Goal: Find specific page/section: Find specific page/section

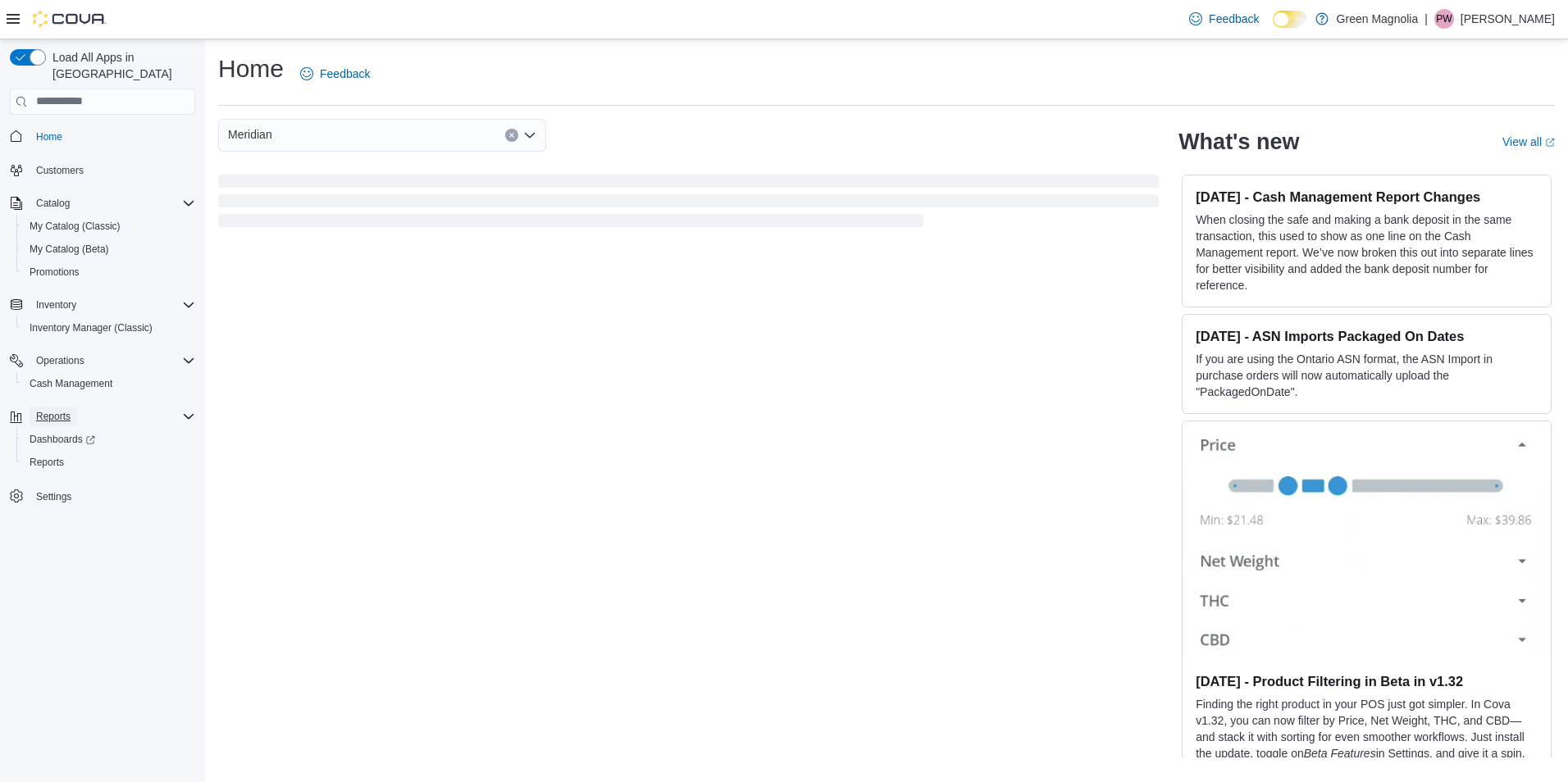
click at [41, 409] on span "Reports" at bounding box center [53, 416] width 34 height 13
click at [60, 409] on span "Reports" at bounding box center [53, 416] width 34 height 13
click at [73, 433] on span "Dashboards" at bounding box center [63, 439] width 65 height 13
